Goal: Information Seeking & Learning: Learn about a topic

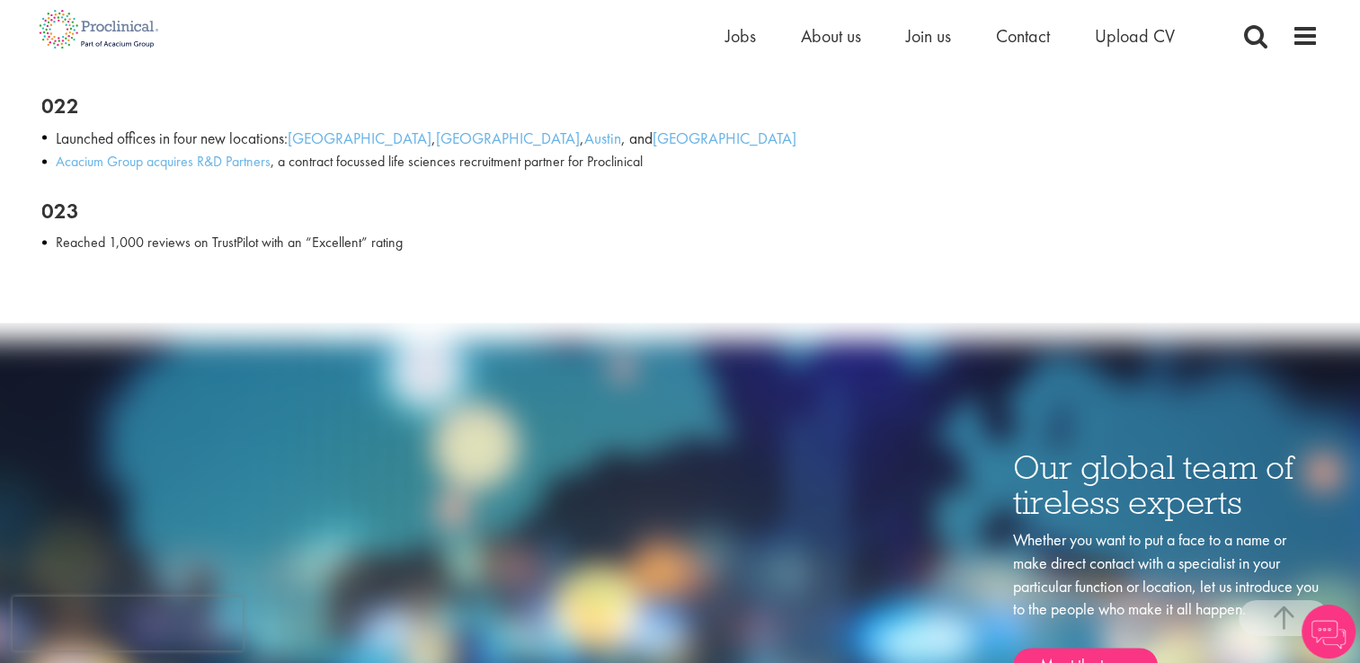
scroll to position [2756, 0]
click at [836, 40] on span "About us" at bounding box center [831, 35] width 60 height 23
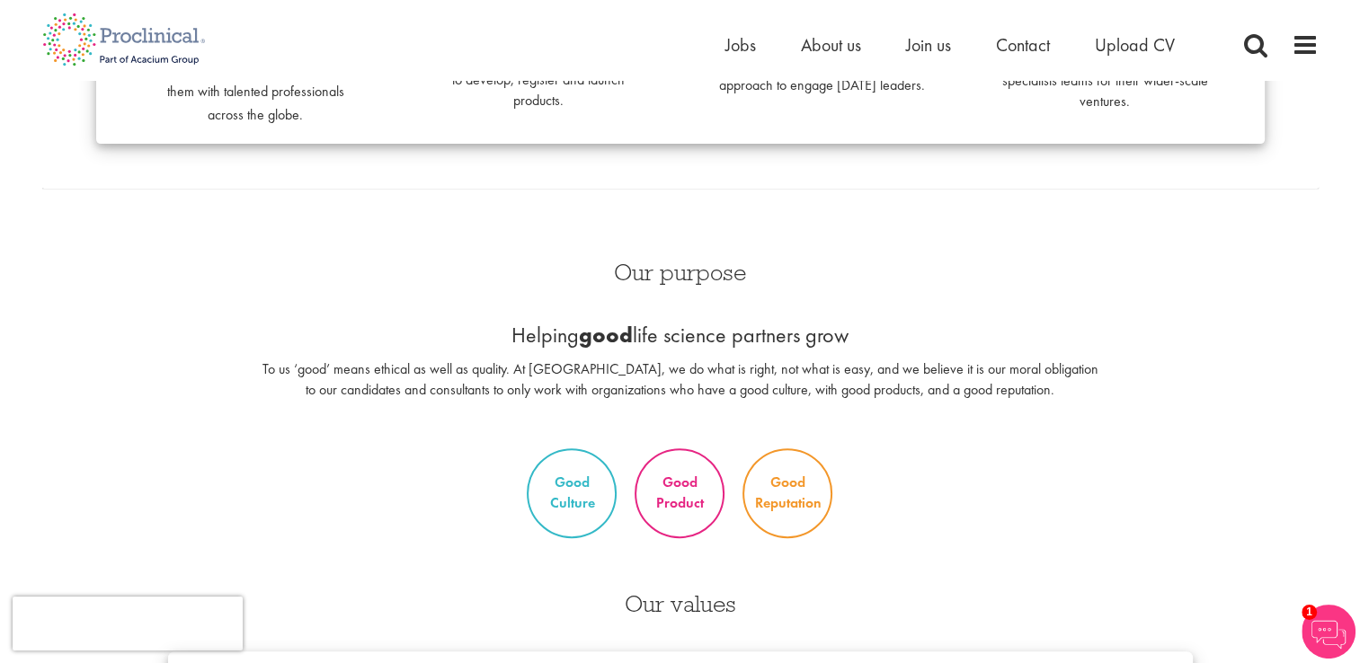
scroll to position [678, 0]
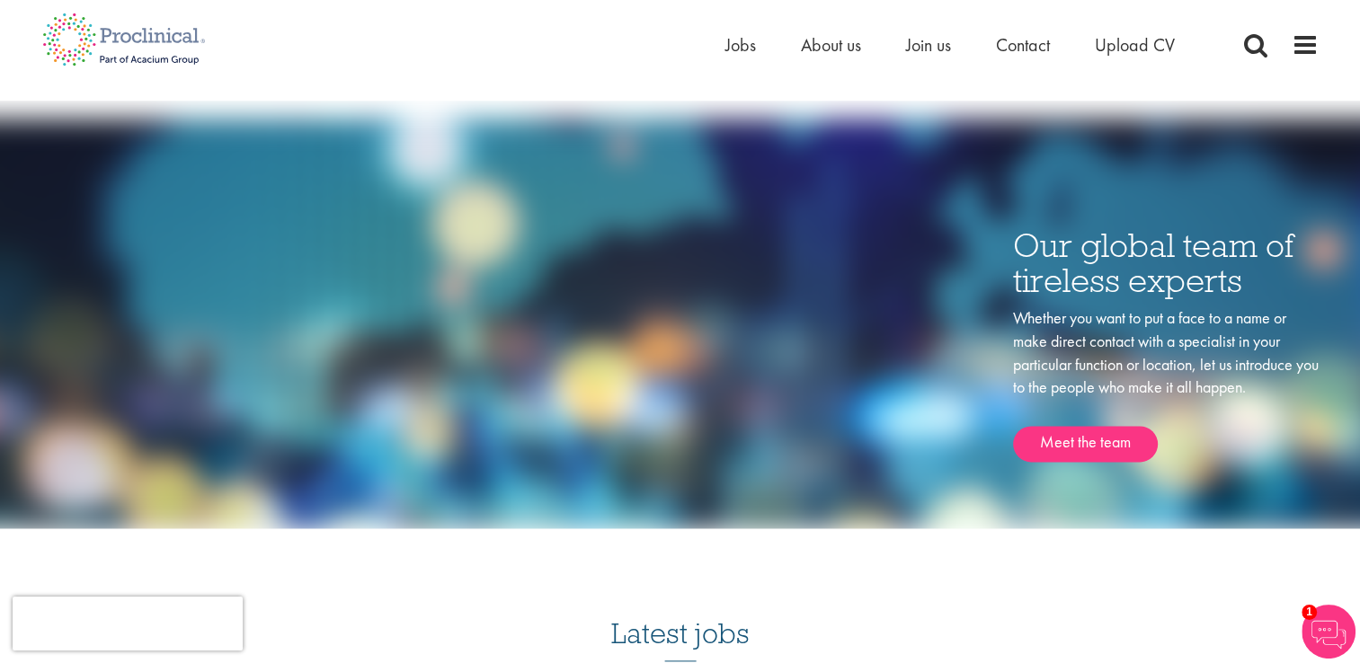
click at [832, 348] on div "Our global team of tireless experts Whether you want to put a face to a name or…" at bounding box center [681, 324] width 1304 height 410
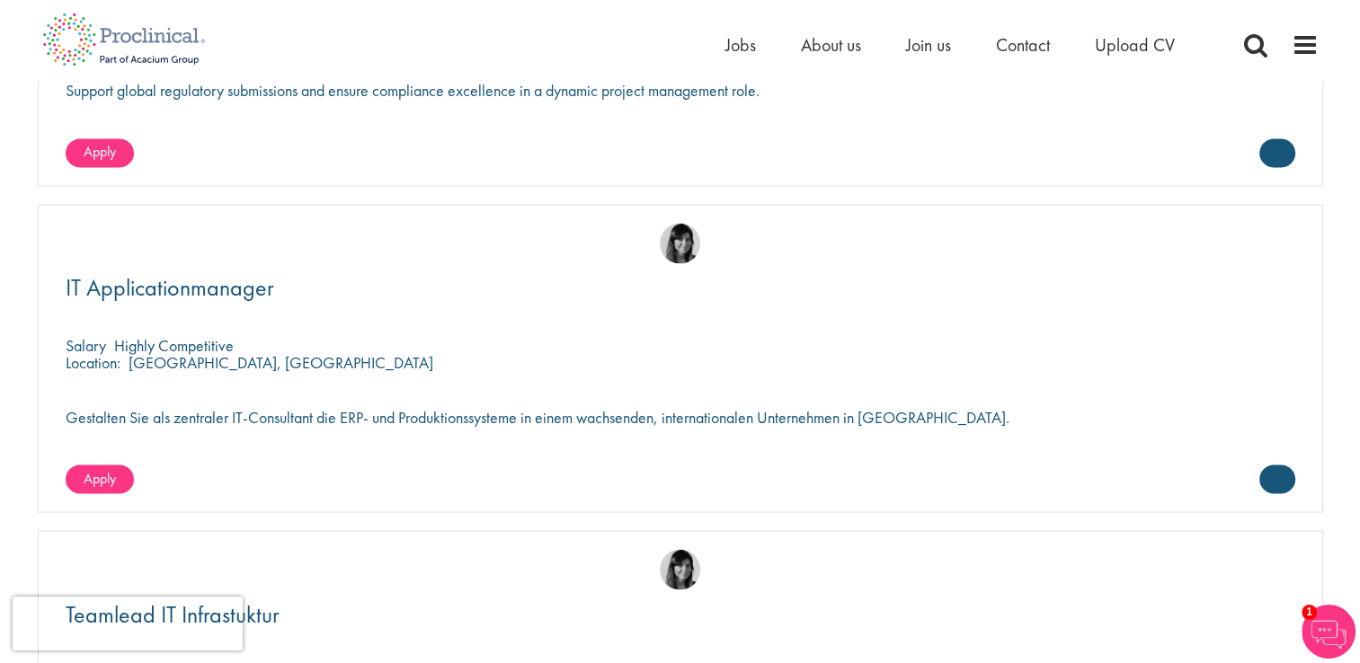
scroll to position [2997, 0]
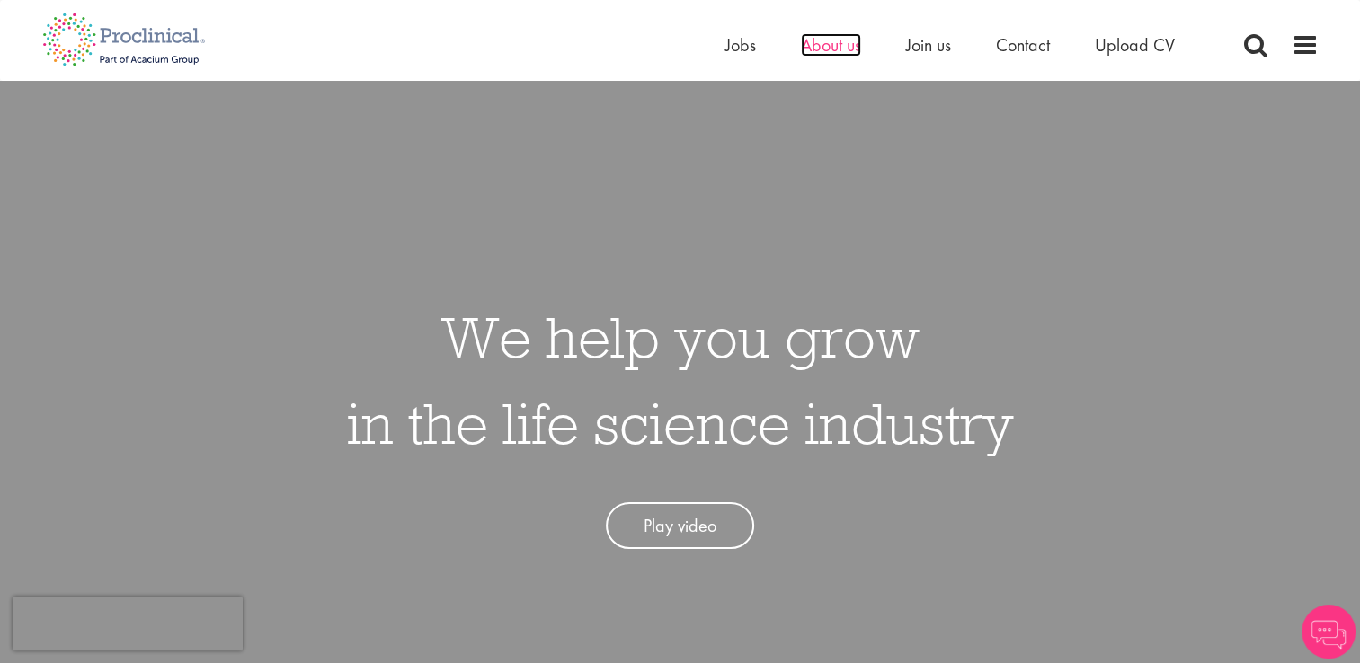
click at [850, 49] on span "About us" at bounding box center [831, 44] width 60 height 23
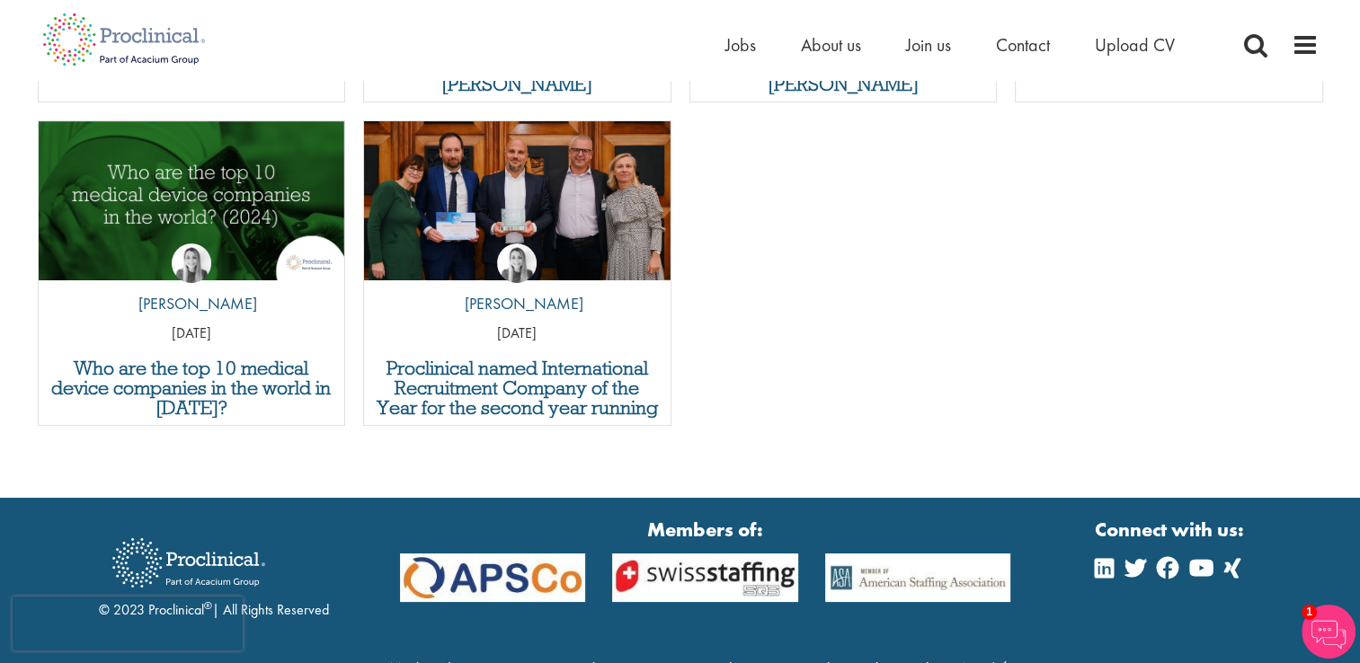
scroll to position [6808, 0]
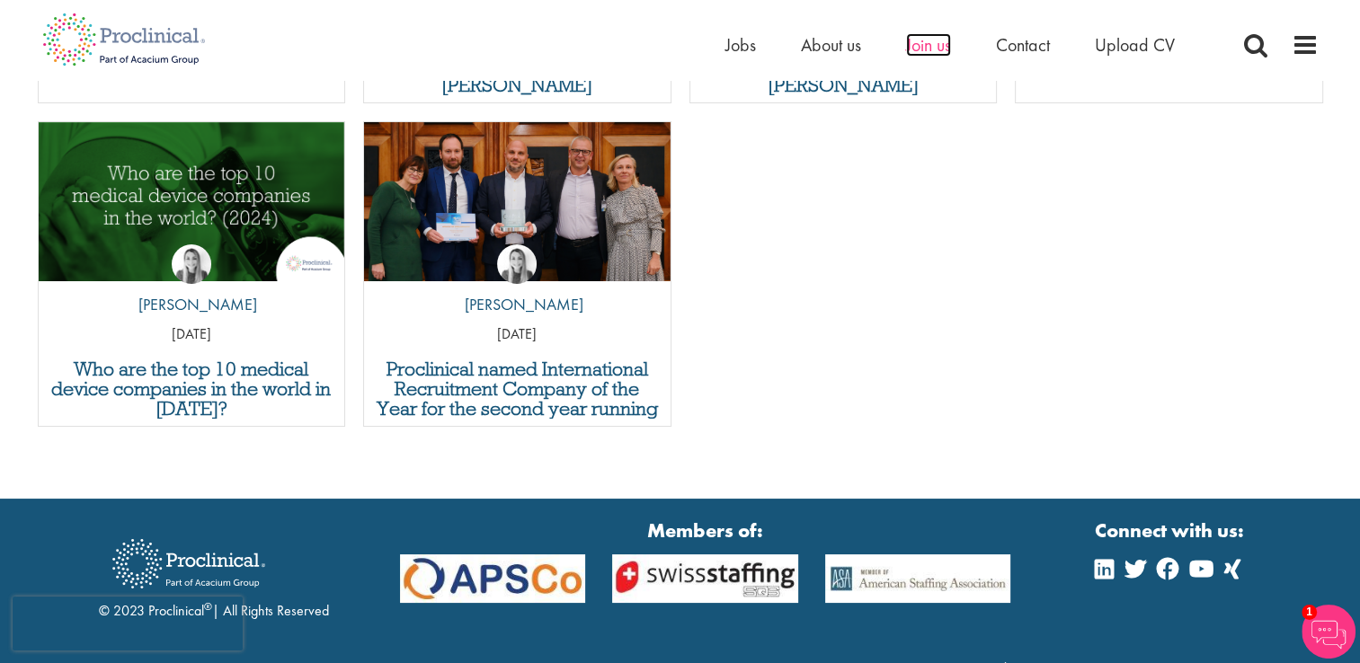
click at [937, 51] on span "Join us" at bounding box center [928, 44] width 45 height 23
